Goal: Task Accomplishment & Management: Use online tool/utility

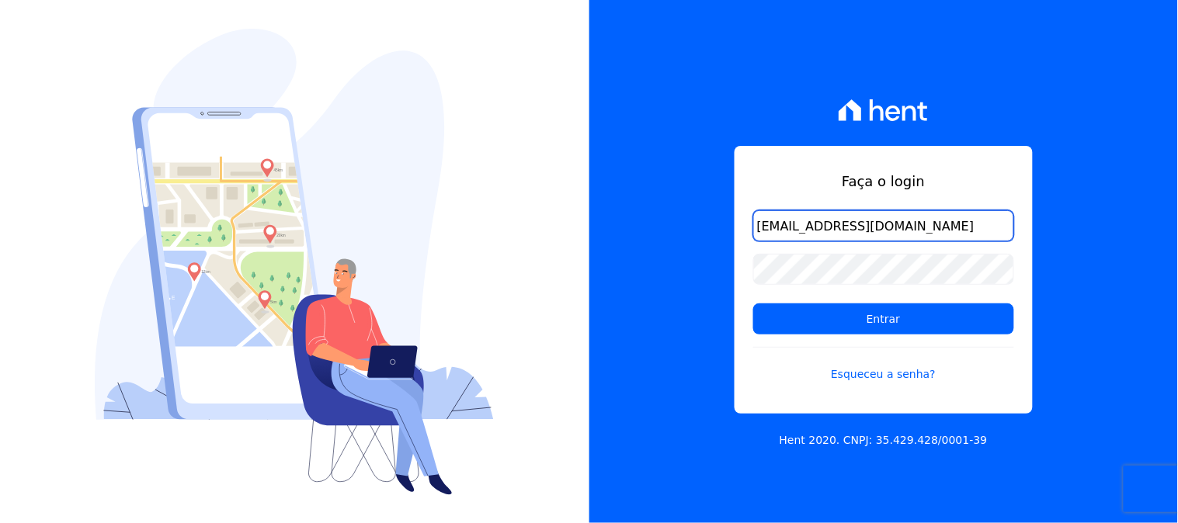
type input "[EMAIL_ADDRESS][DOMAIN_NAME]"
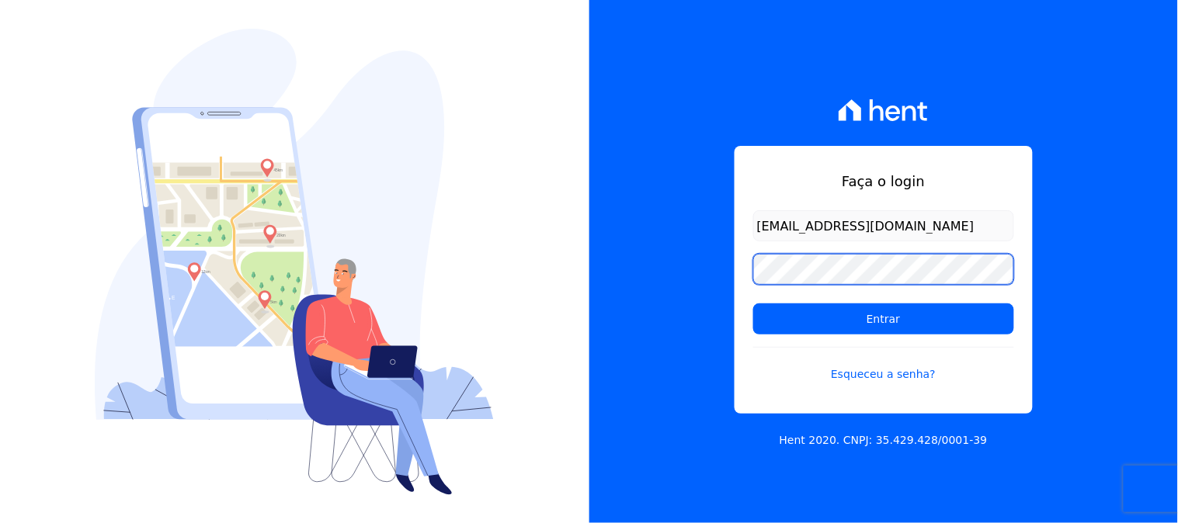
click at [753, 304] on input "Entrar" at bounding box center [883, 319] width 261 height 31
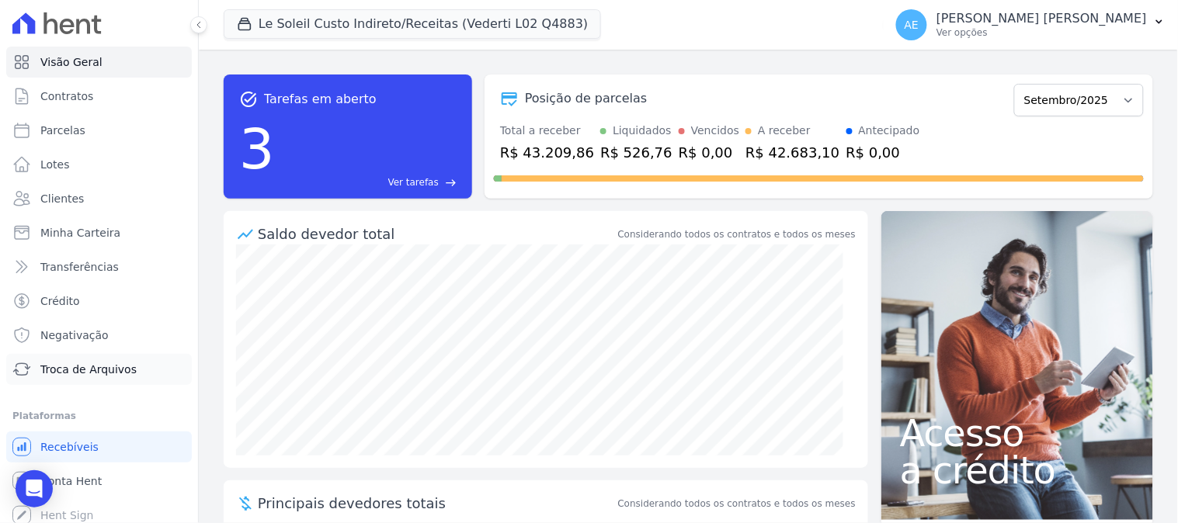
click at [74, 368] on span "Troca de Arquivos" at bounding box center [88, 370] width 96 height 16
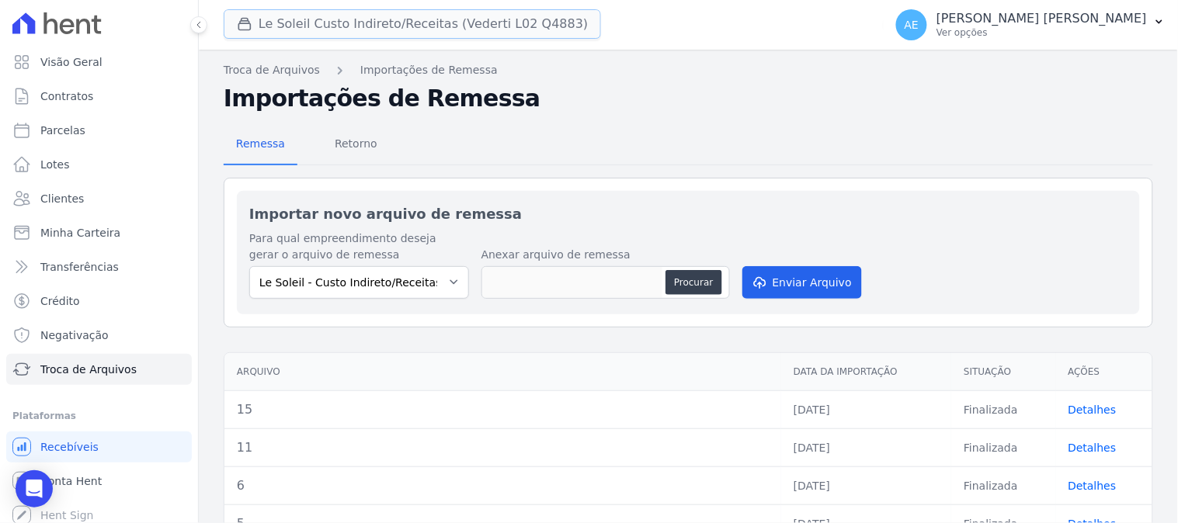
click at [296, 26] on button "Le Soleil Custo Indireto/Receitas (Vederti L02 Q4883)" at bounding box center [412, 23] width 377 height 29
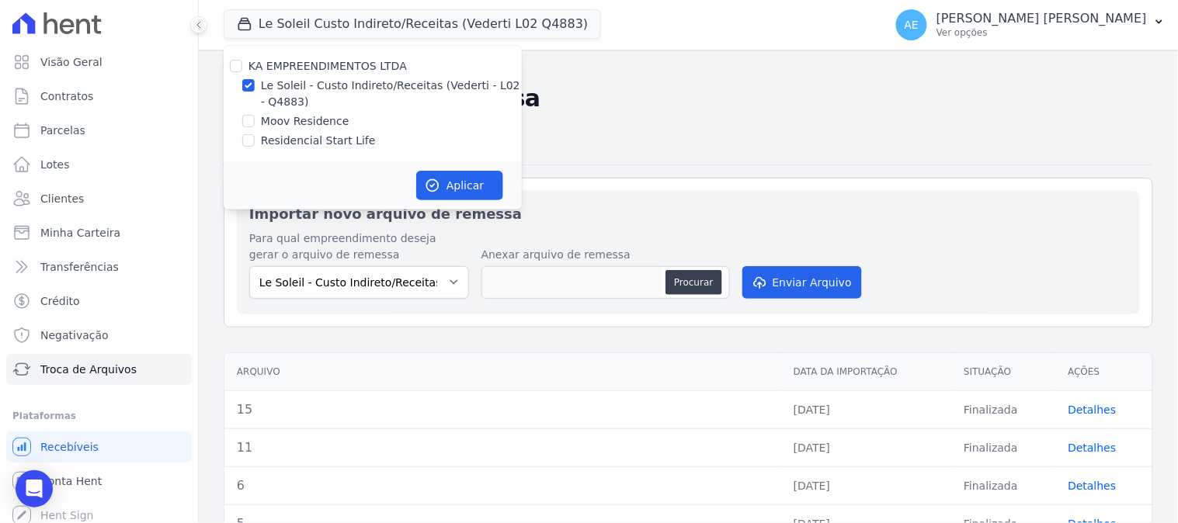
click at [258, 83] on div "Le Soleil - Custo Indireto/Receitas (Vederti - L02 - Q4883)" at bounding box center [373, 94] width 298 height 33
click at [245, 82] on input "Le Soleil - Custo Indireto/Receitas (Vederti - L02 - Q4883)" at bounding box center [248, 85] width 12 height 12
checkbox input "false"
click at [245, 141] on input "Residencial Start Life" at bounding box center [248, 140] width 12 height 12
checkbox input "true"
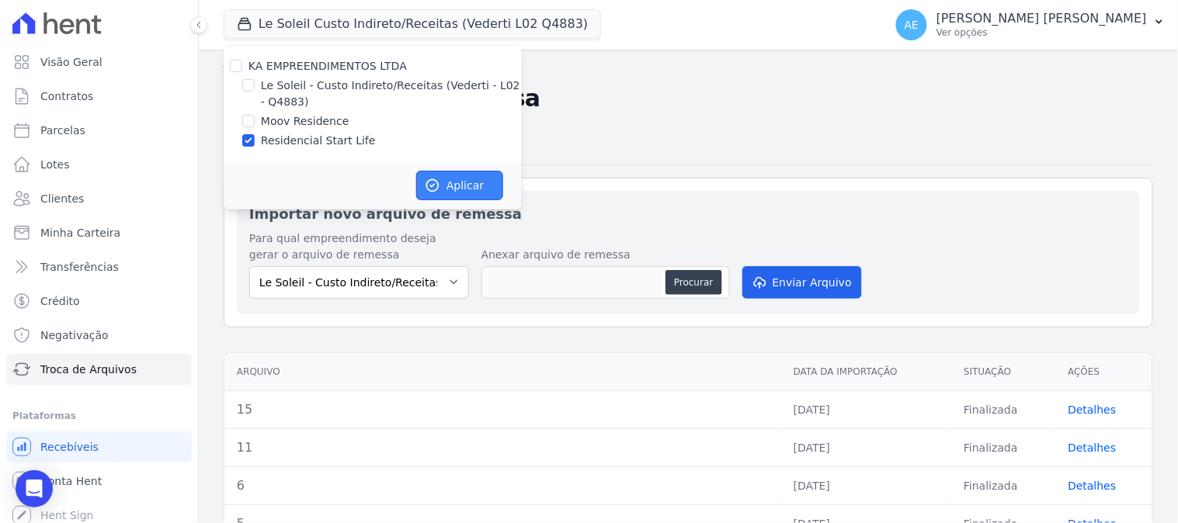
click at [427, 188] on icon "button" at bounding box center [433, 186] width 12 height 12
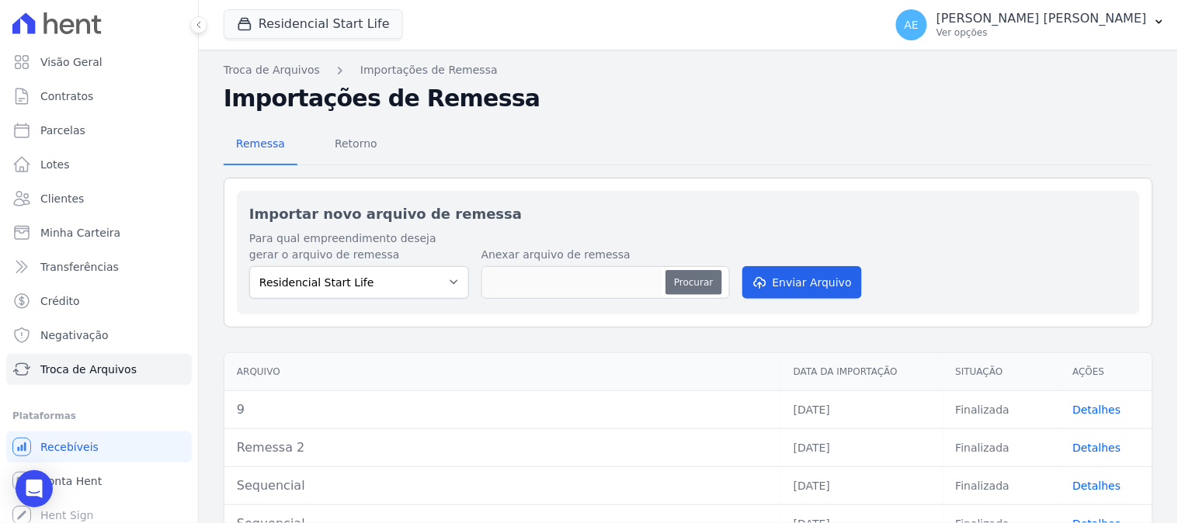
click at [671, 288] on button "Procurar" at bounding box center [693, 282] width 56 height 25
type input "18"
click at [804, 282] on button "Enviar Arquivo" at bounding box center [802, 282] width 120 height 33
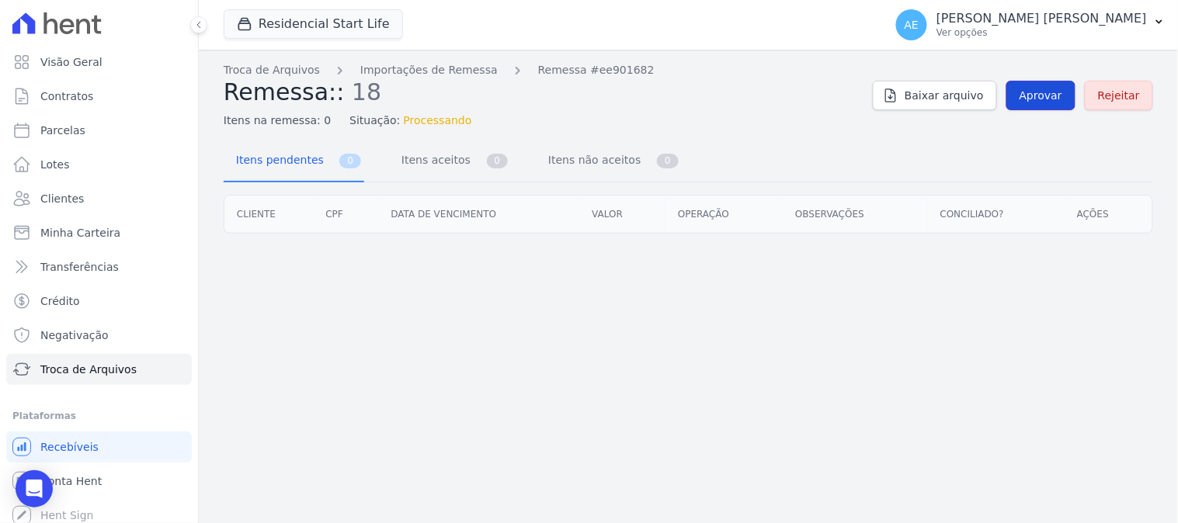
click at [1042, 95] on span "Aprovar" at bounding box center [1040, 96] width 43 height 16
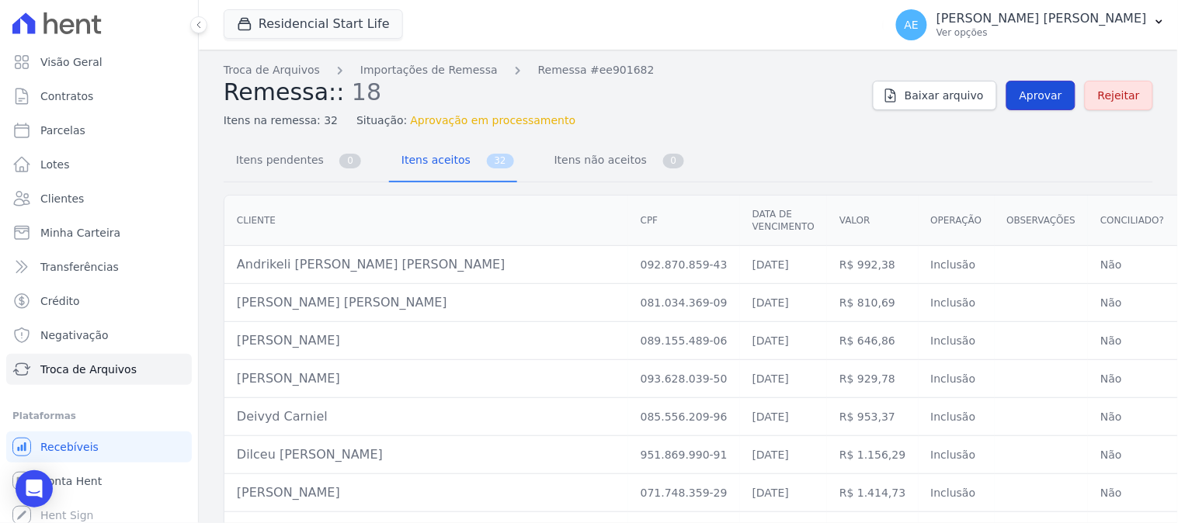
click at [1034, 99] on span "Aprovar" at bounding box center [1040, 96] width 43 height 16
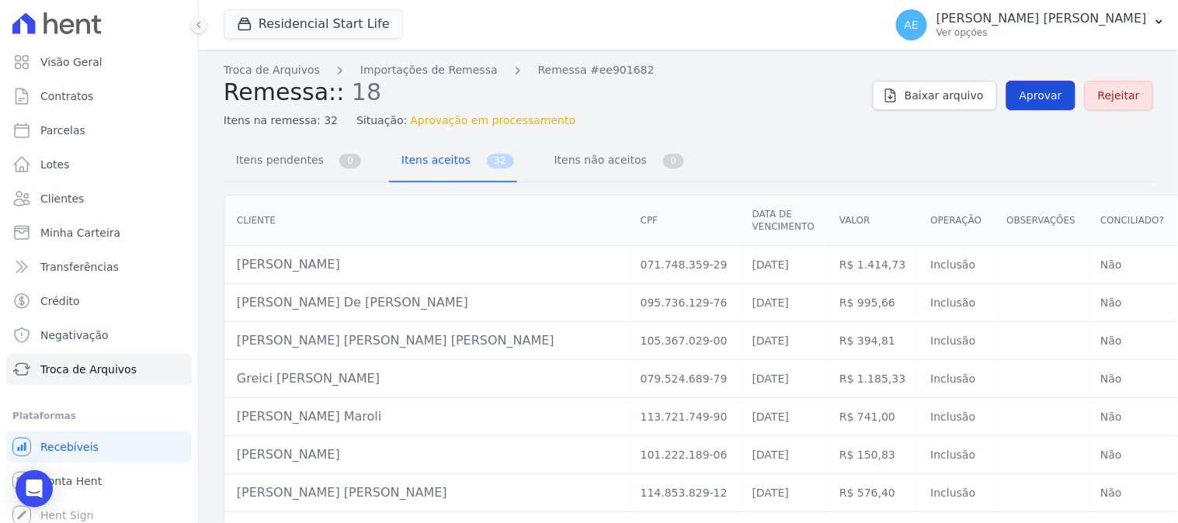
click at [1035, 99] on span "Aprovar" at bounding box center [1040, 96] width 43 height 16
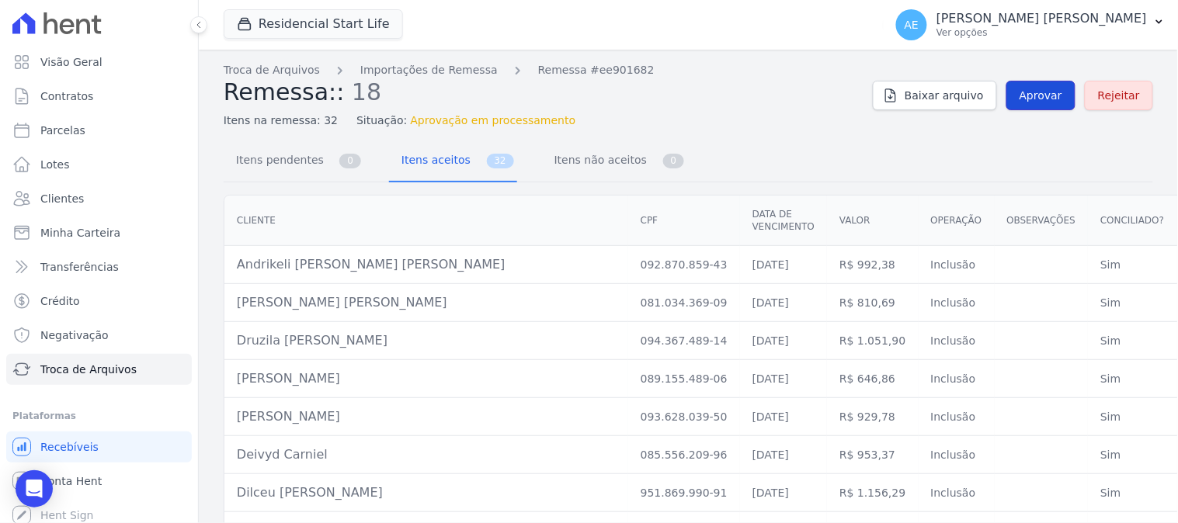
click at [1026, 102] on span "Aprovar" at bounding box center [1040, 96] width 43 height 16
click at [1036, 97] on span "Aprovar" at bounding box center [1040, 96] width 43 height 16
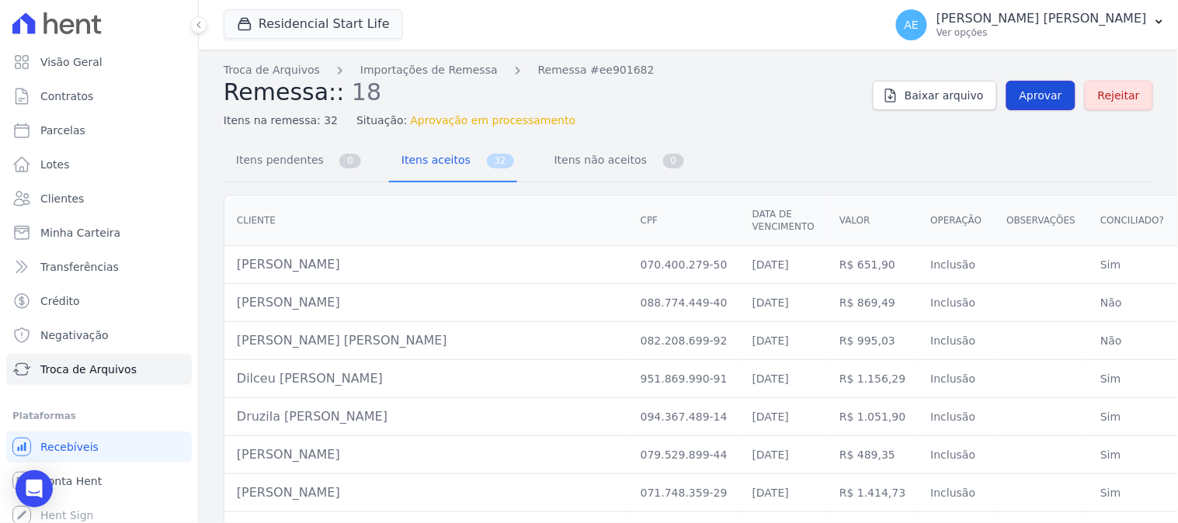
click at [1036, 98] on span "Aprovar" at bounding box center [1040, 96] width 43 height 16
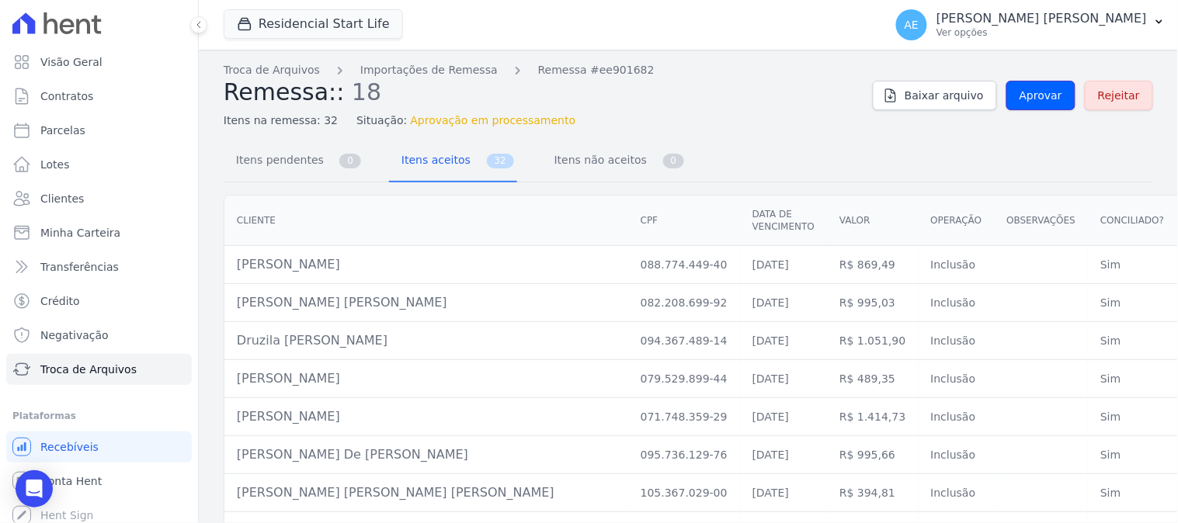
click at [1036, 98] on span "Aprovar" at bounding box center [1040, 96] width 43 height 16
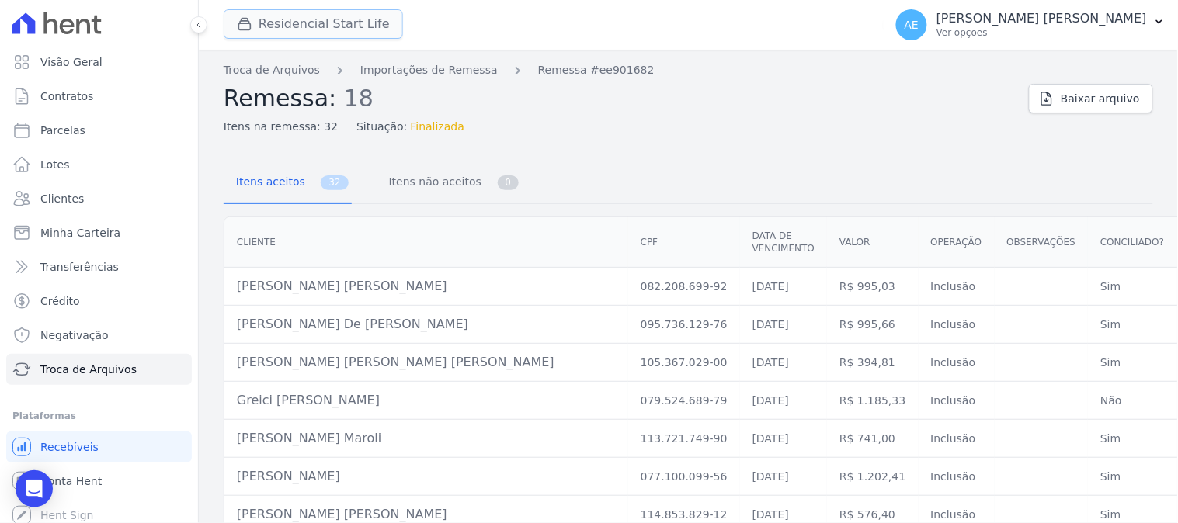
click at [312, 34] on button "Residencial Start Life" at bounding box center [313, 23] width 179 height 29
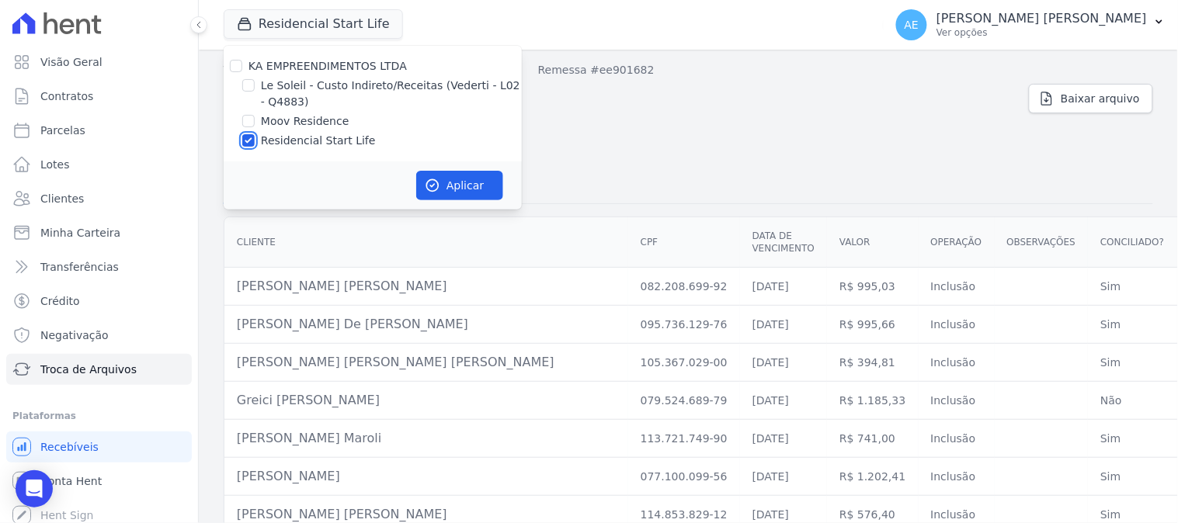
click at [249, 138] on input "Residencial Start Life" at bounding box center [248, 140] width 12 height 12
checkbox input "false"
click at [247, 123] on input "Moov Residence" at bounding box center [248, 121] width 12 height 12
checkbox input "true"
click at [481, 189] on button "Aplicar" at bounding box center [459, 185] width 87 height 29
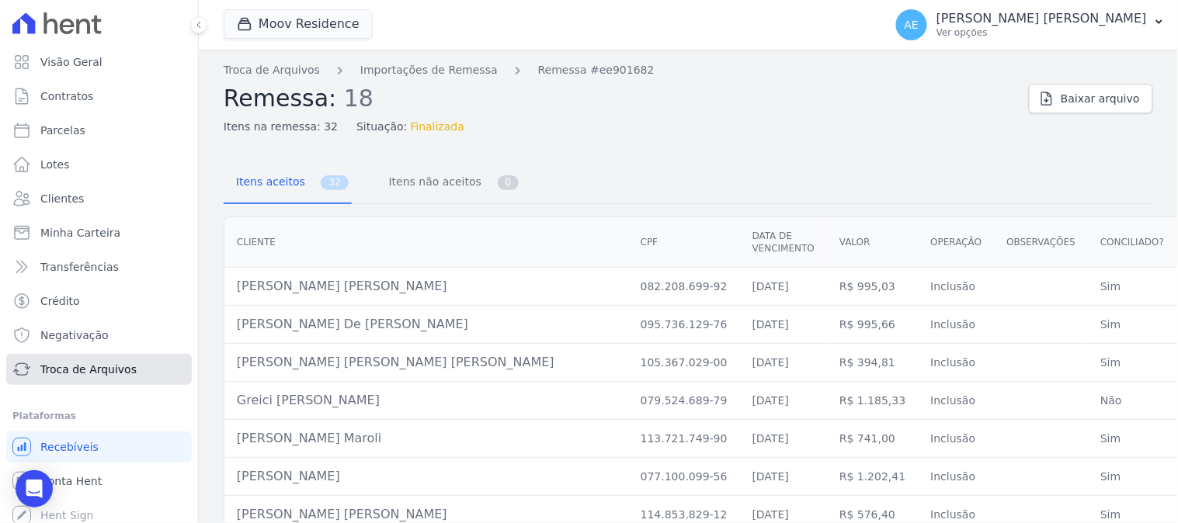
click at [78, 370] on span "Troca de Arquivos" at bounding box center [88, 370] width 96 height 16
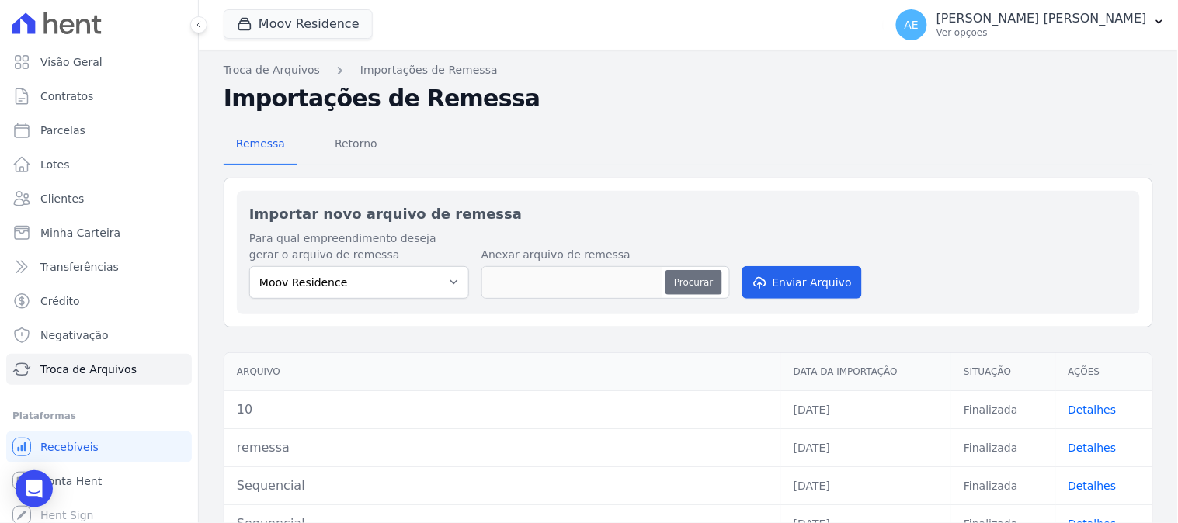
click at [696, 277] on button "Procurar" at bounding box center [693, 282] width 56 height 25
type input "19"
click at [809, 279] on button "Enviar Arquivo" at bounding box center [802, 282] width 120 height 33
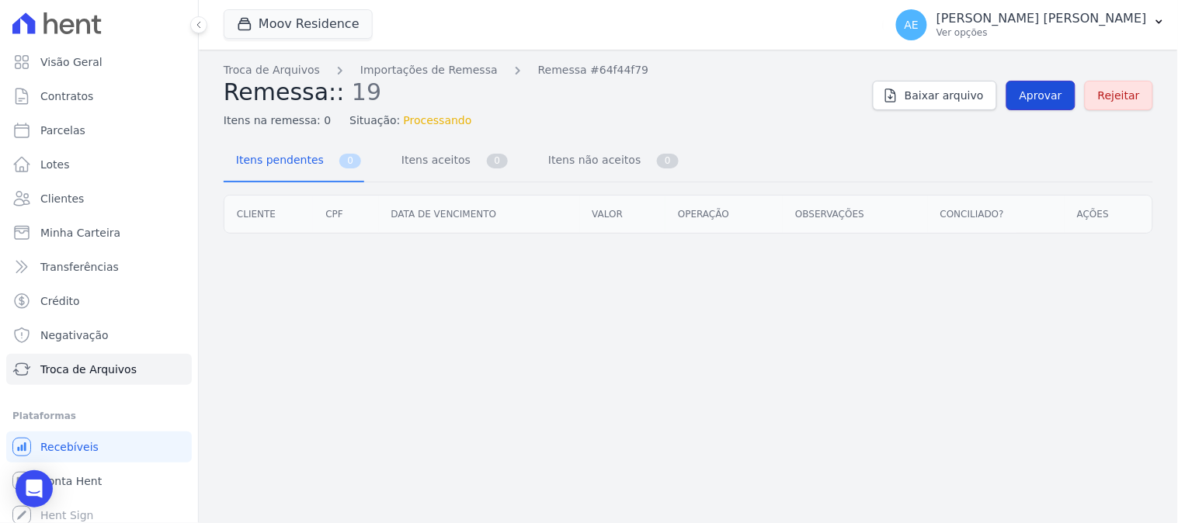
click at [1044, 98] on span "Aprovar" at bounding box center [1040, 96] width 43 height 16
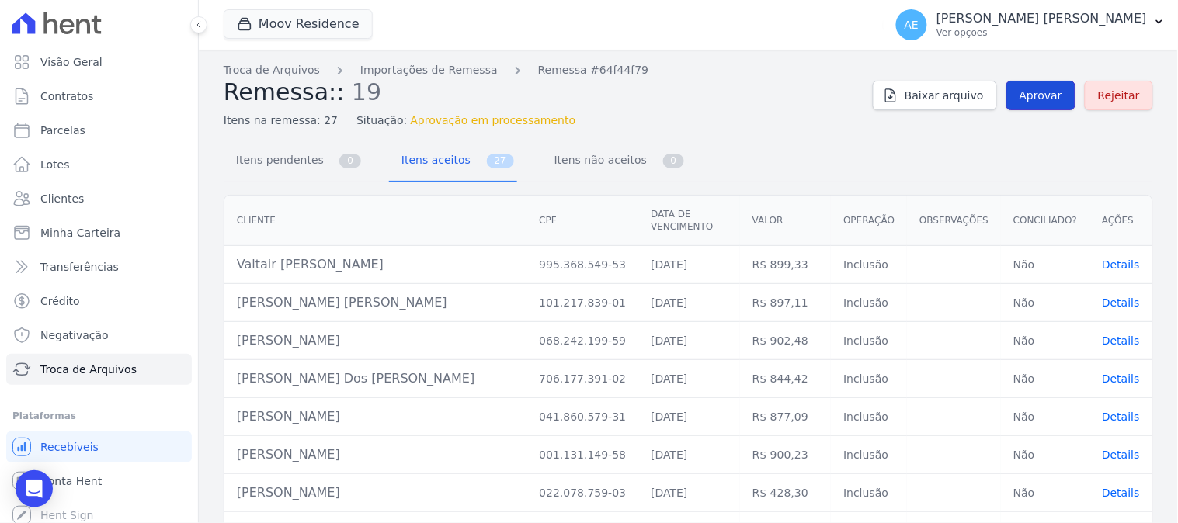
click at [1034, 99] on span "Aprovar" at bounding box center [1040, 96] width 43 height 16
click at [1025, 97] on span "Aprovar" at bounding box center [1040, 96] width 43 height 16
click at [1036, 95] on span "Aprovar" at bounding box center [1040, 96] width 43 height 16
click at [1022, 96] on span "Aprovar" at bounding box center [1040, 96] width 43 height 16
click at [1029, 102] on span "Aprovar" at bounding box center [1040, 96] width 43 height 16
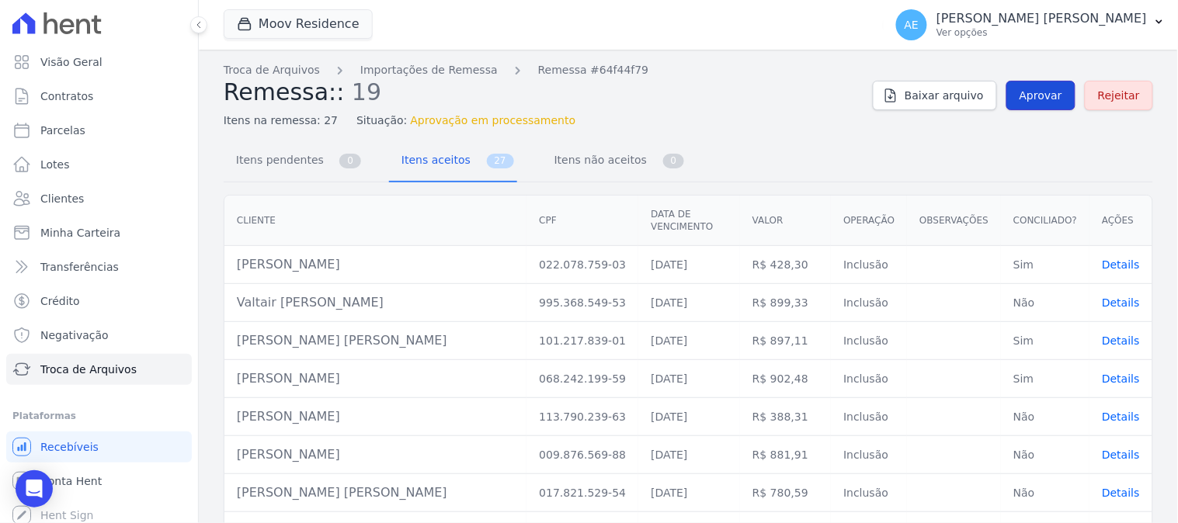
click at [1029, 97] on span "Aprovar" at bounding box center [1040, 96] width 43 height 16
click at [1025, 94] on span "Aprovar" at bounding box center [1040, 96] width 43 height 16
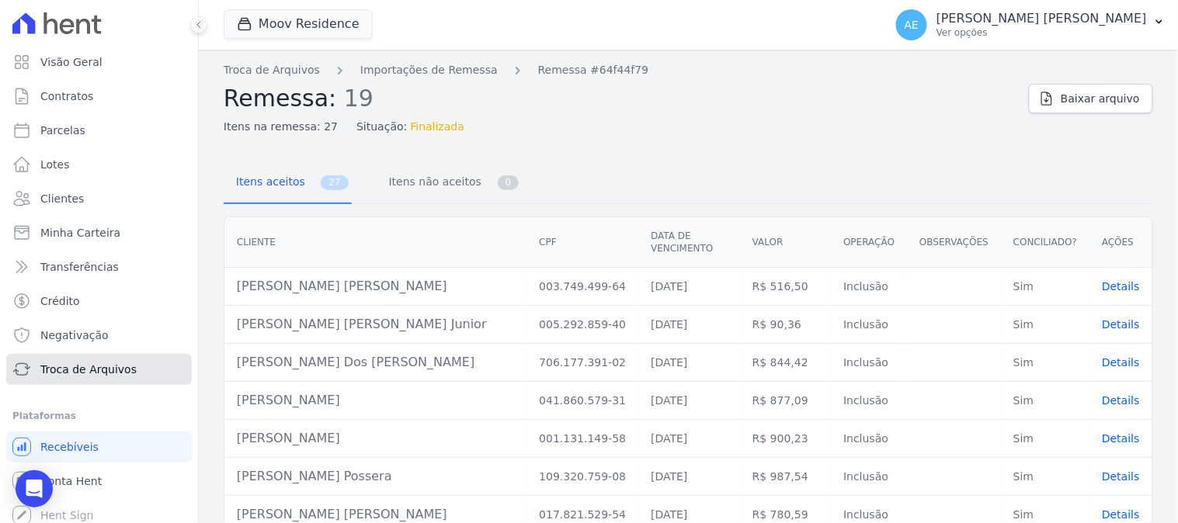
click at [83, 371] on span "Troca de Arquivos" at bounding box center [88, 370] width 96 height 16
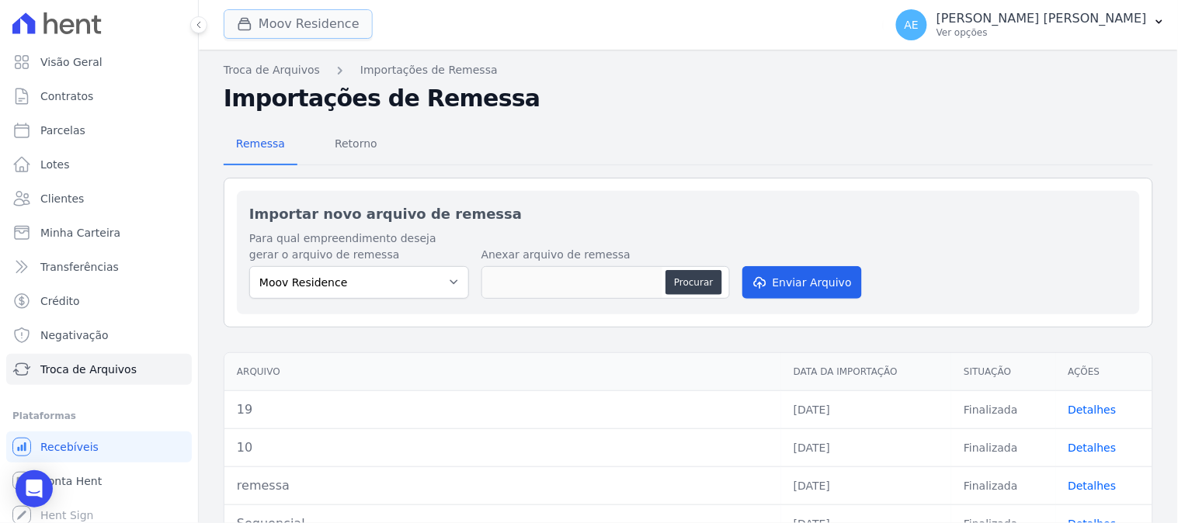
click at [321, 29] on button "Moov Residence" at bounding box center [298, 23] width 149 height 29
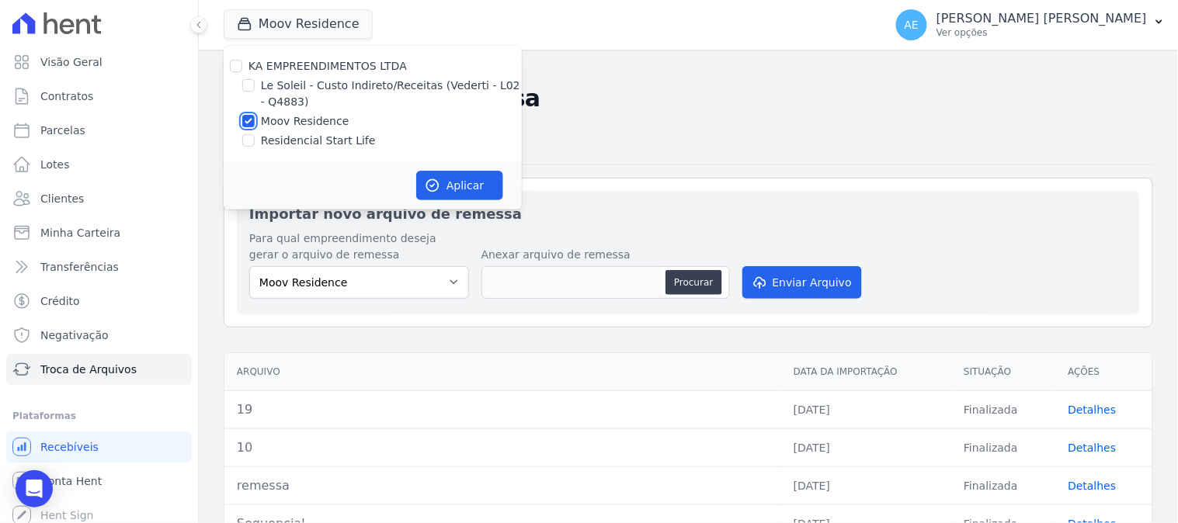
click at [245, 120] on input "Moov Residence" at bounding box center [248, 121] width 12 height 12
checkbox input "false"
click at [250, 83] on input "Le Soleil - Custo Indireto/Receitas (Vederti - L02 - Q4883)" at bounding box center [248, 85] width 12 height 12
checkbox input "true"
click at [438, 187] on icon "button" at bounding box center [433, 186] width 12 height 12
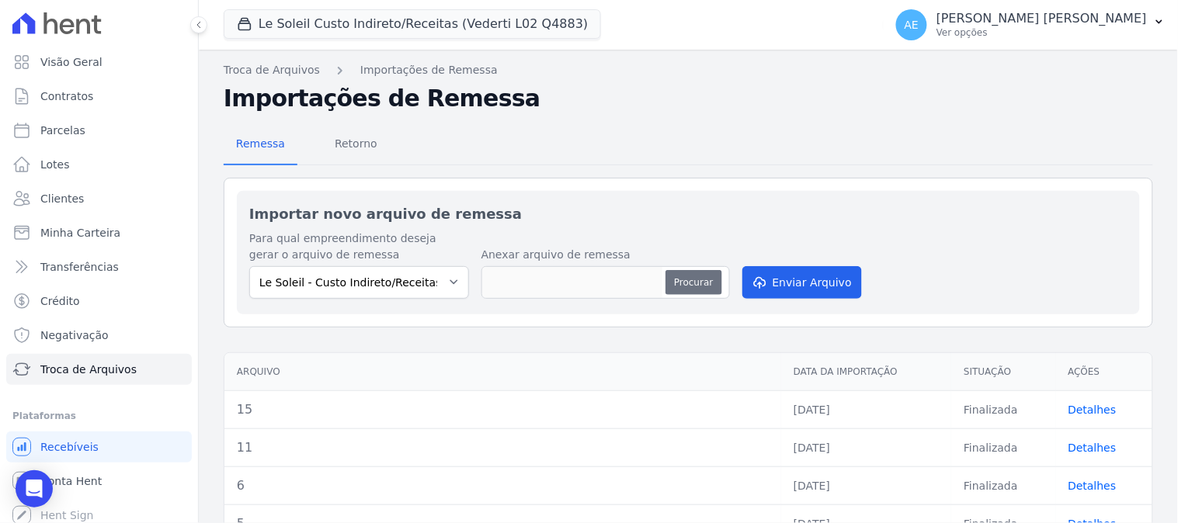
click at [703, 278] on button "Procurar" at bounding box center [693, 282] width 56 height 25
type input "20"
click at [786, 290] on button "Enviar Arquivo" at bounding box center [802, 282] width 120 height 33
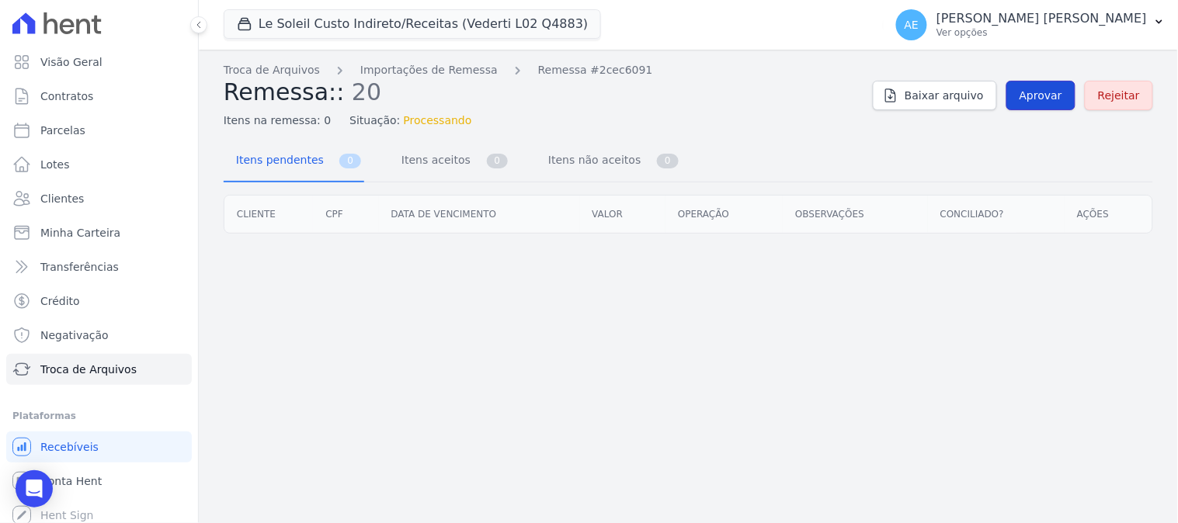
click at [1045, 101] on span "Aprovar" at bounding box center [1040, 96] width 43 height 16
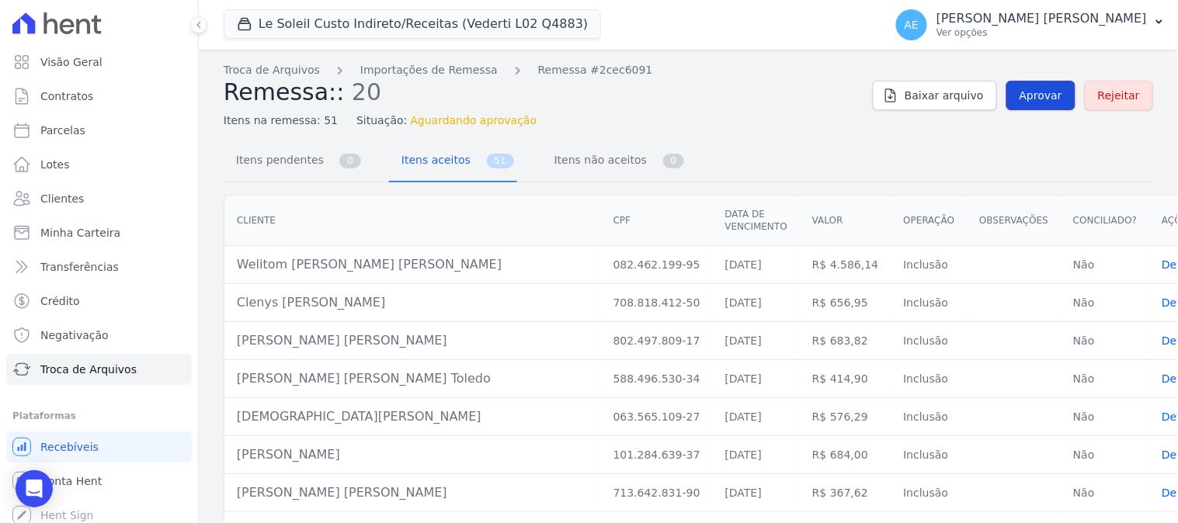
click at [1034, 92] on span "Aprovar" at bounding box center [1040, 96] width 43 height 16
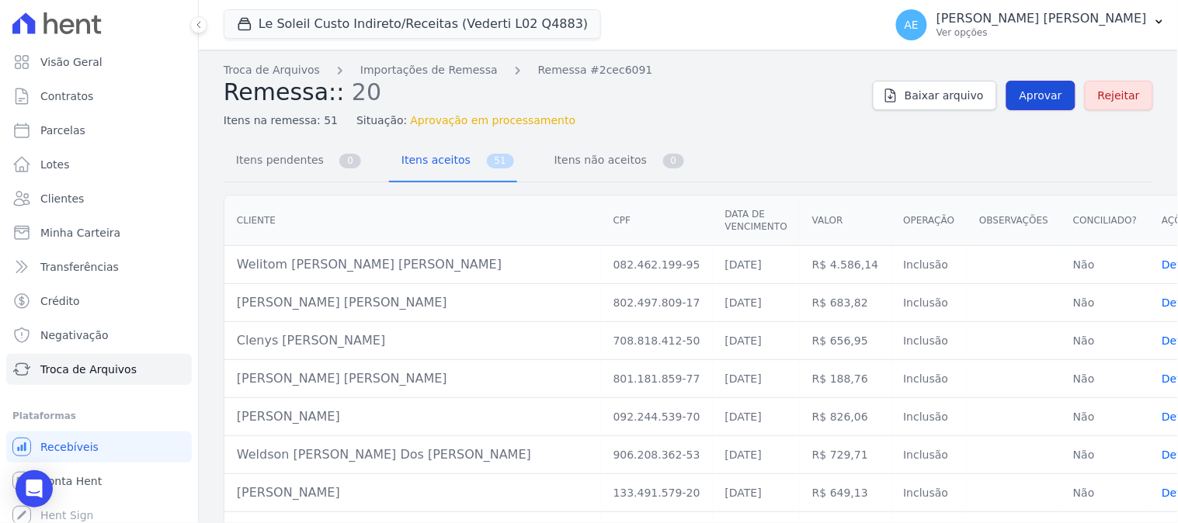
click at [1033, 94] on span "Aprovar" at bounding box center [1040, 96] width 43 height 16
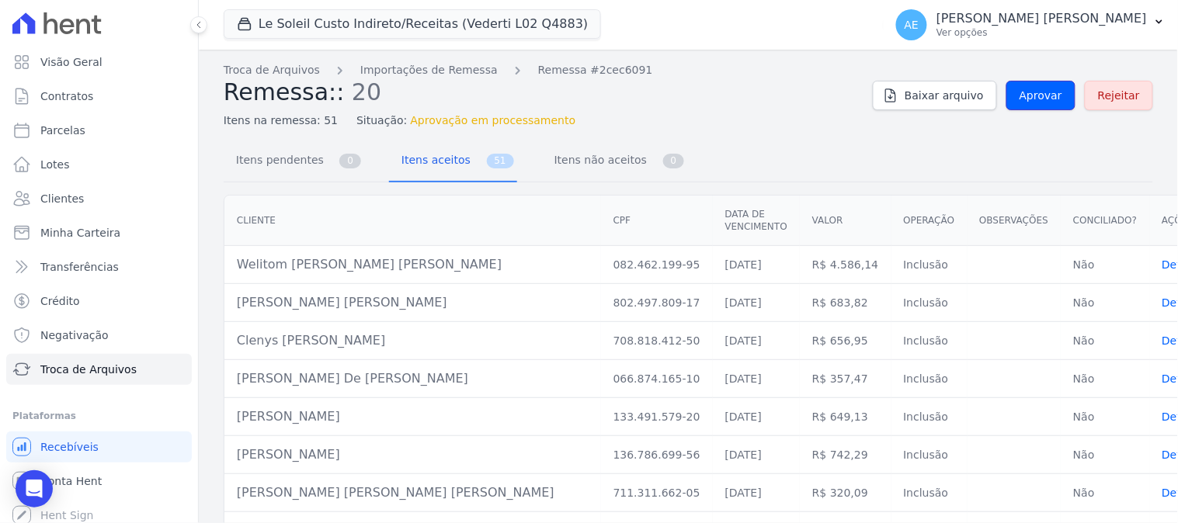
click at [1033, 94] on span "Aprovar" at bounding box center [1040, 96] width 43 height 16
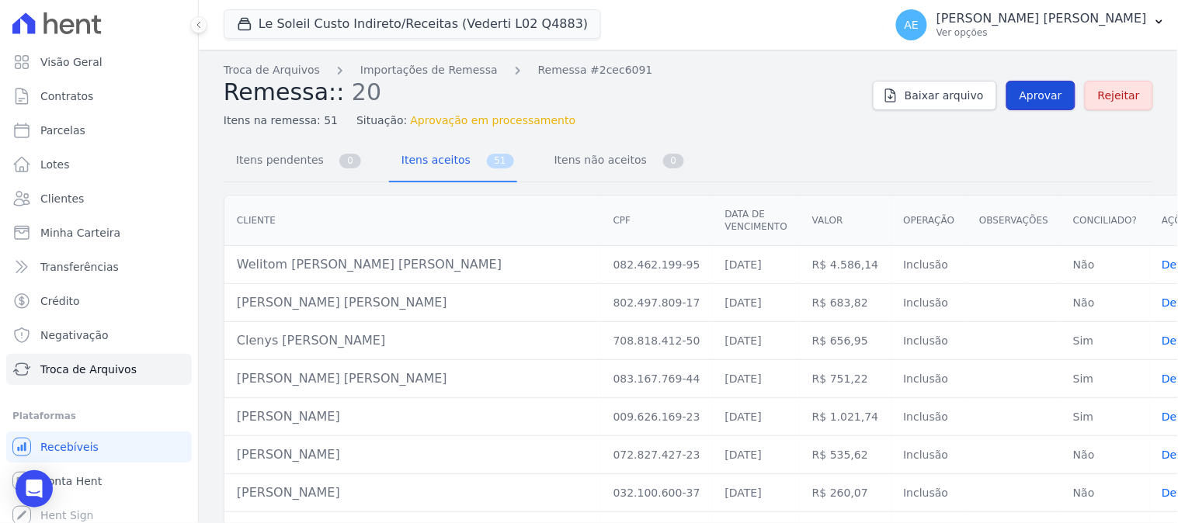
click at [1035, 84] on link "Aprovar" at bounding box center [1040, 95] width 69 height 29
click at [1033, 95] on span "Aprovar" at bounding box center [1040, 96] width 43 height 16
click at [1029, 95] on span "Aprovar" at bounding box center [1040, 96] width 43 height 16
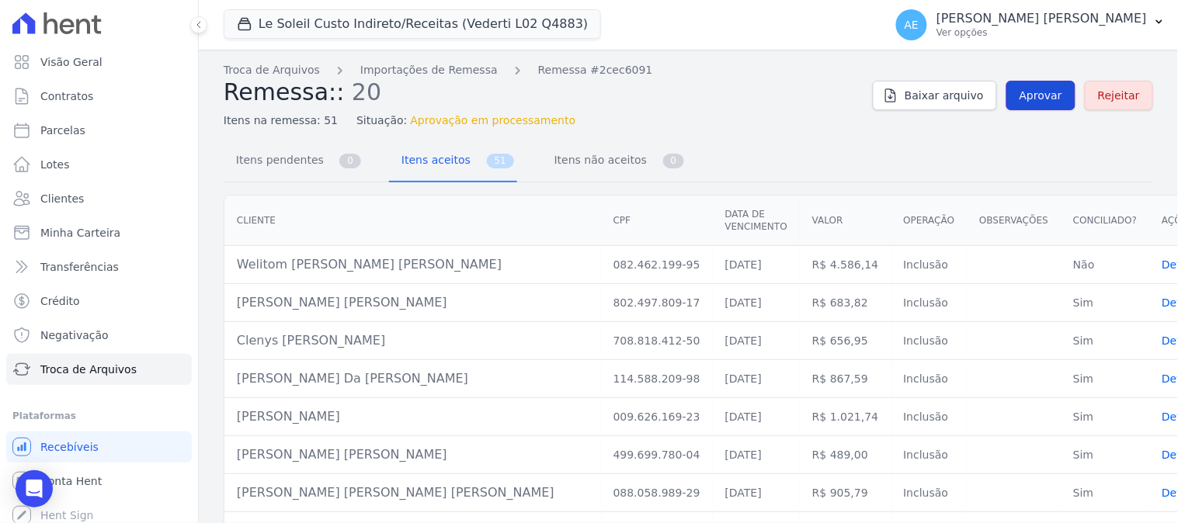
click at [1030, 106] on link "Aprovar" at bounding box center [1040, 95] width 69 height 29
